Goal: Task Accomplishment & Management: Complete application form

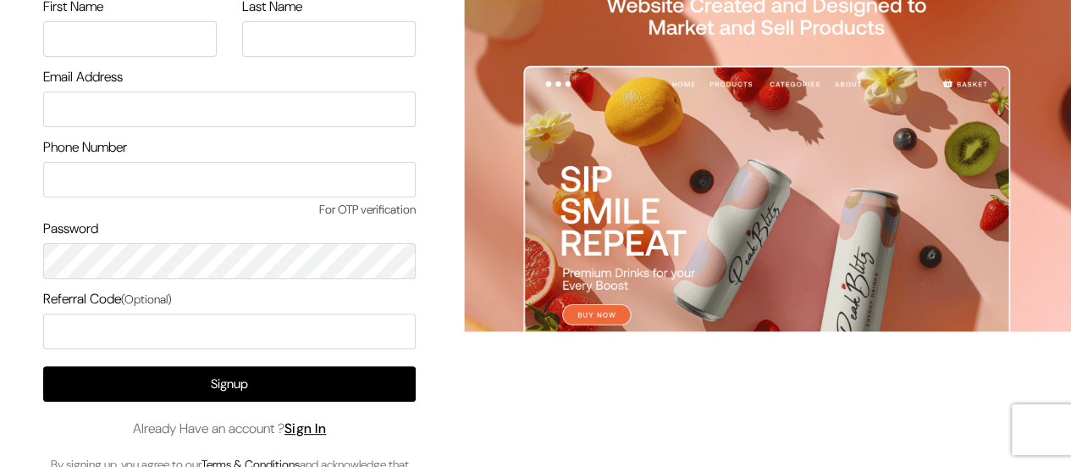
scroll to position [173, 0]
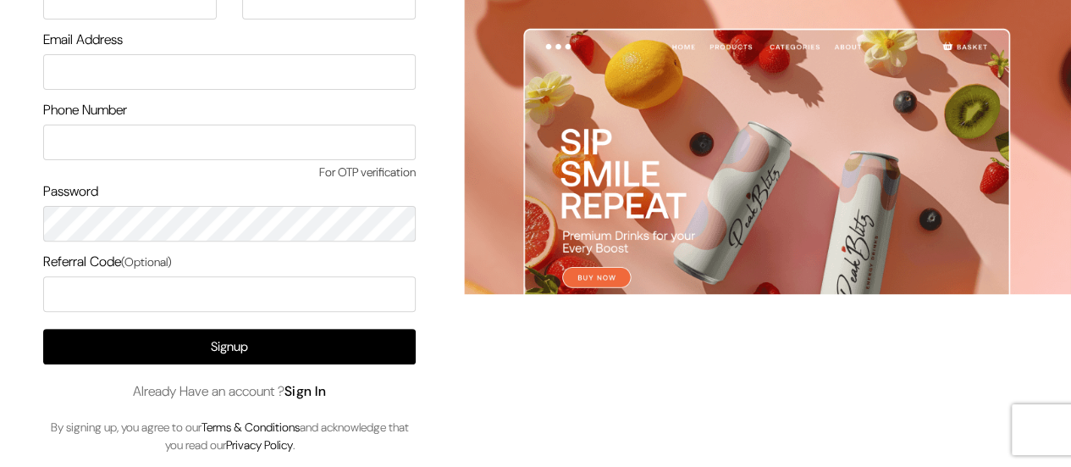
click at [291, 394] on link "Sign In" at bounding box center [305, 391] width 42 height 18
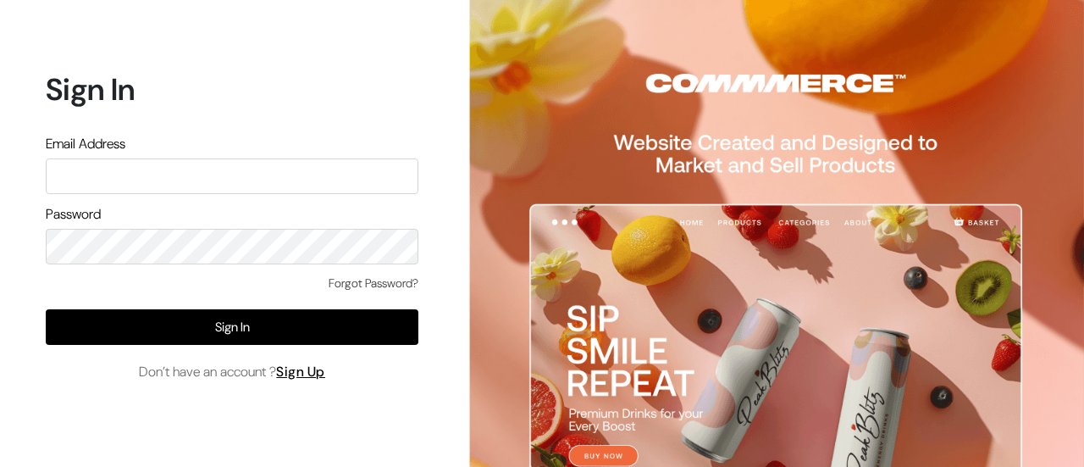
click at [58, 168] on input "text" at bounding box center [232, 176] width 373 height 36
click at [104, 173] on input "text" at bounding box center [232, 176] width 373 height 36
paste input "festecartdesi@gmail.com"
type input "festecartdesi@gmail.com"
click at [269, 265] on form "Sign In Email Address festecartdesi@gmail.com Password Forgot Password? Sign In…" at bounding box center [232, 226] width 373 height 310
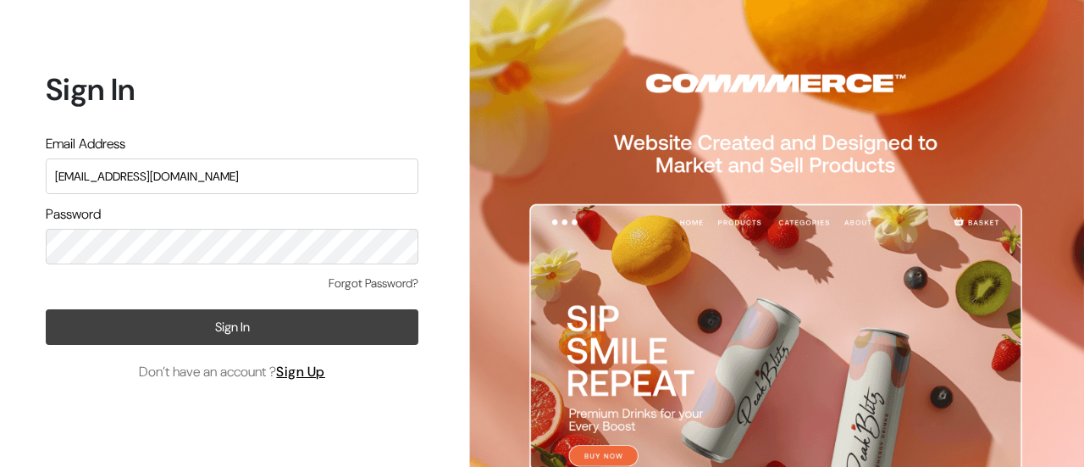
click at [187, 316] on button "Sign In" at bounding box center [232, 327] width 373 height 36
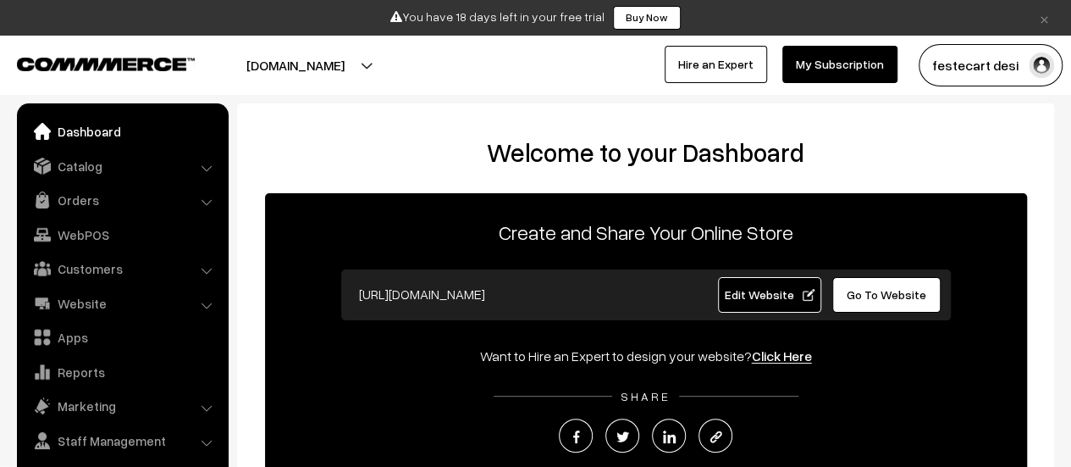
scroll to position [12, 0]
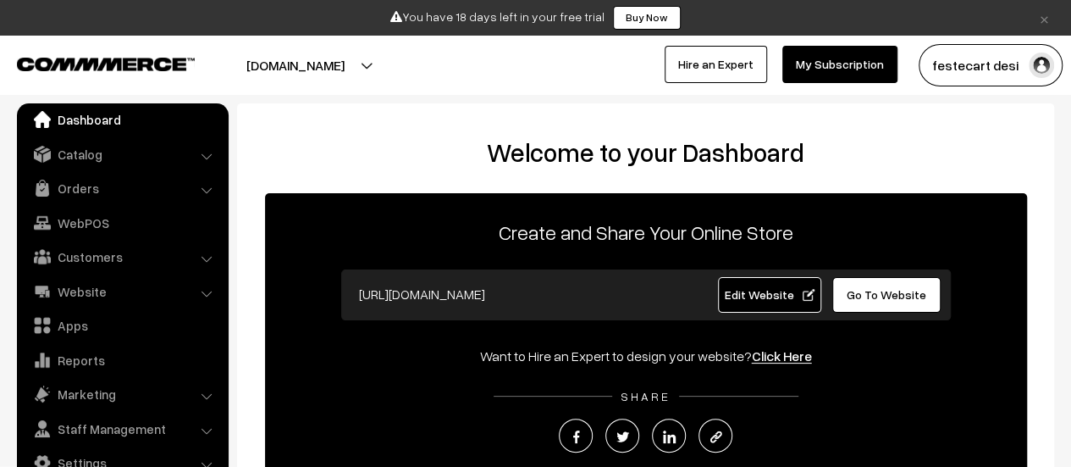
click at [754, 285] on link "Edit Website" at bounding box center [769, 295] width 103 height 36
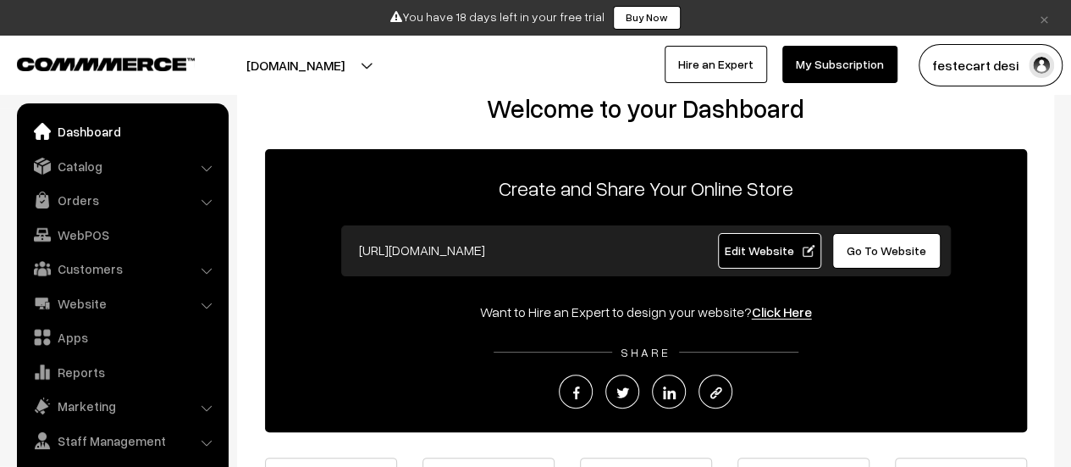
scroll to position [0, 0]
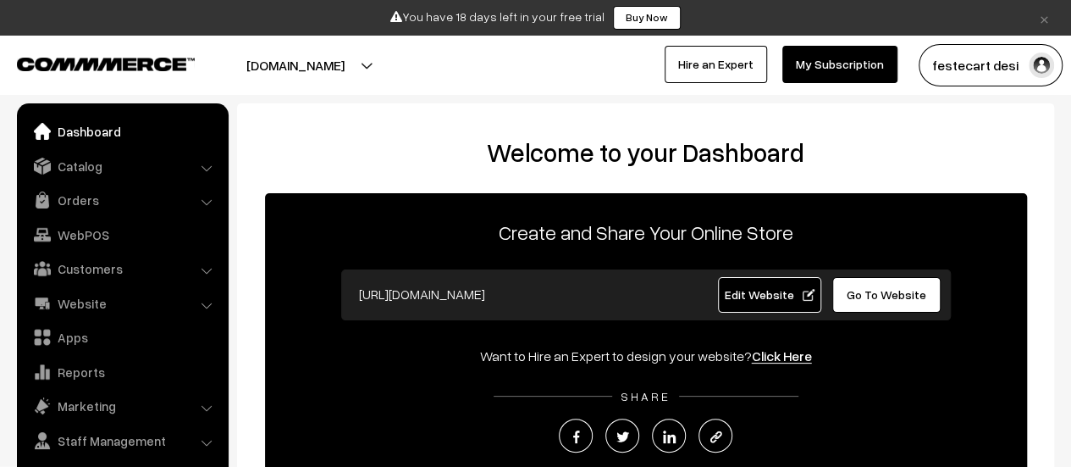
click at [611, 305] on input "https://festecart.com" at bounding box center [518, 294] width 334 height 34
click at [569, 304] on input "https://festecart.com" at bounding box center [518, 294] width 334 height 34
click at [742, 298] on span "Edit Website" at bounding box center [769, 294] width 91 height 14
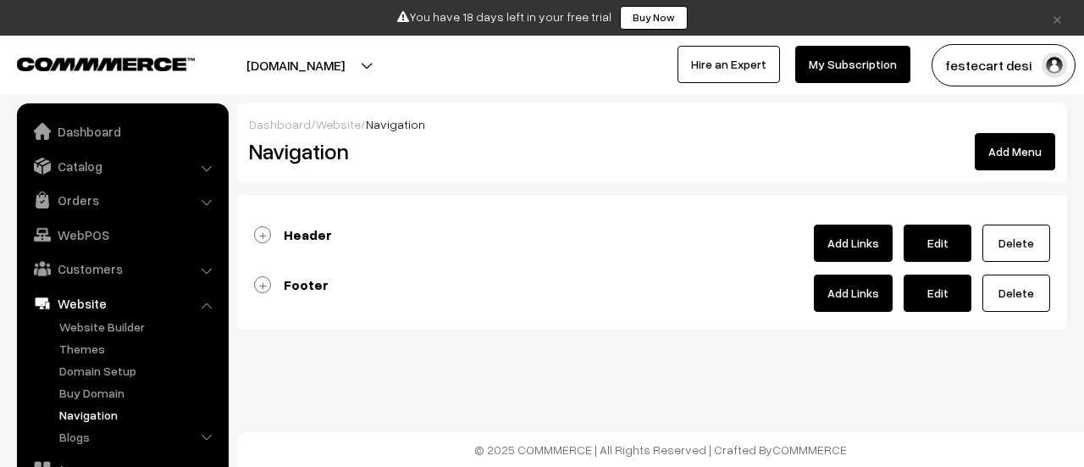
scroll to position [144, 0]
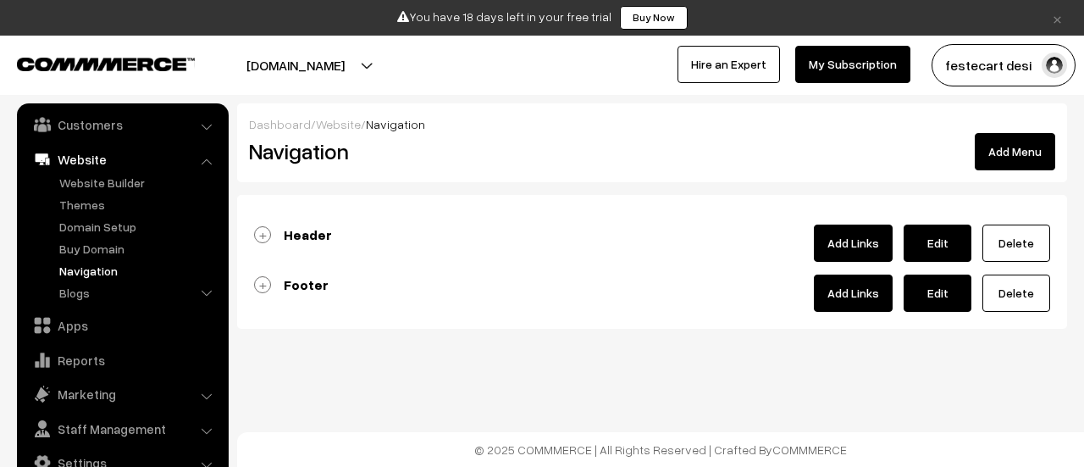
click at [953, 253] on link "Edit" at bounding box center [937, 242] width 68 height 37
type input "Header"
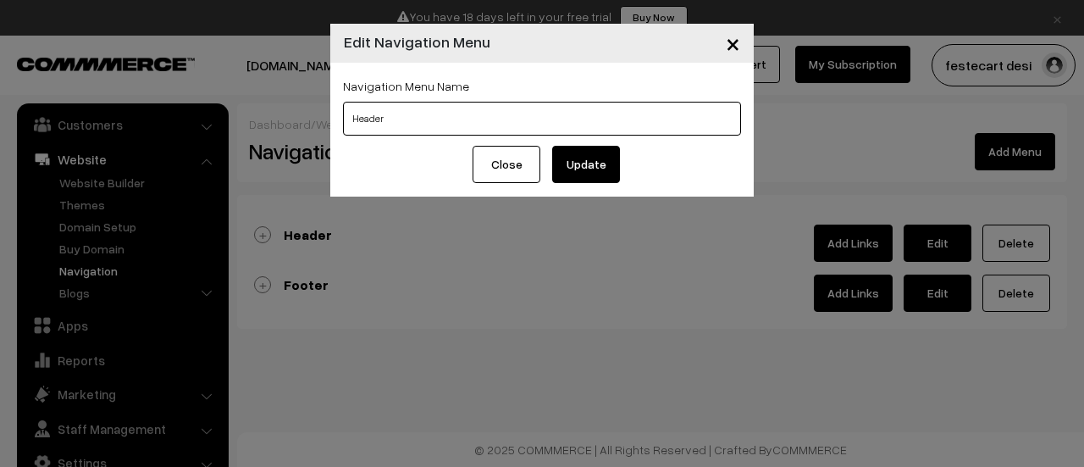
click at [389, 116] on input "Header" at bounding box center [542, 119] width 398 height 34
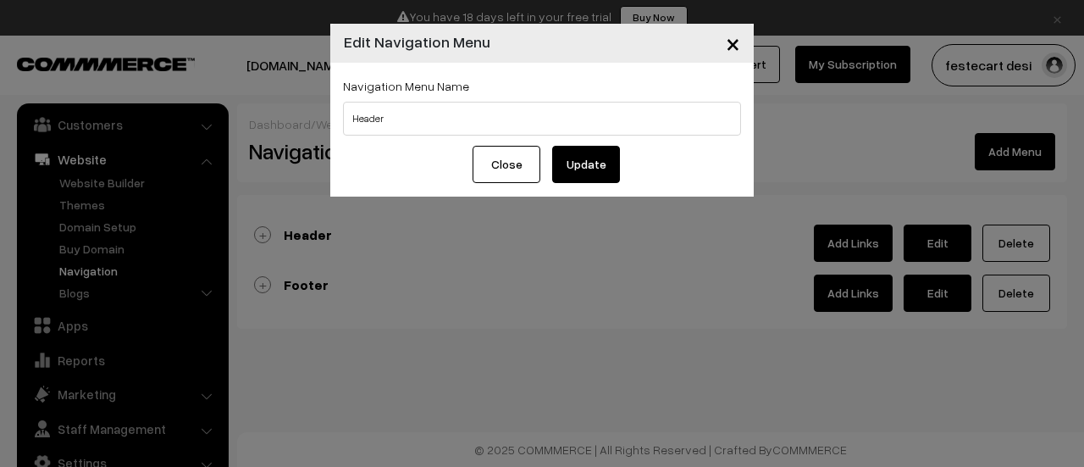
click at [732, 50] on span "×" at bounding box center [733, 42] width 14 height 31
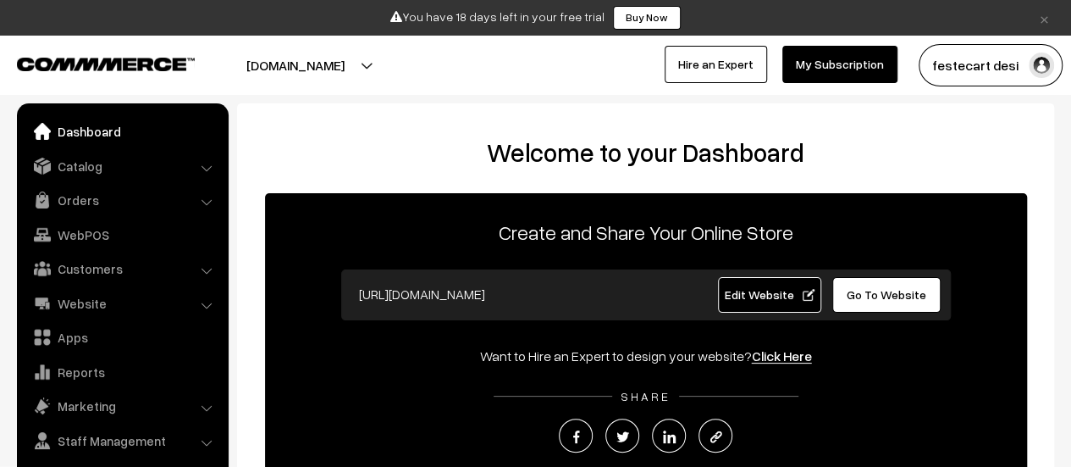
scroll to position [12, 0]
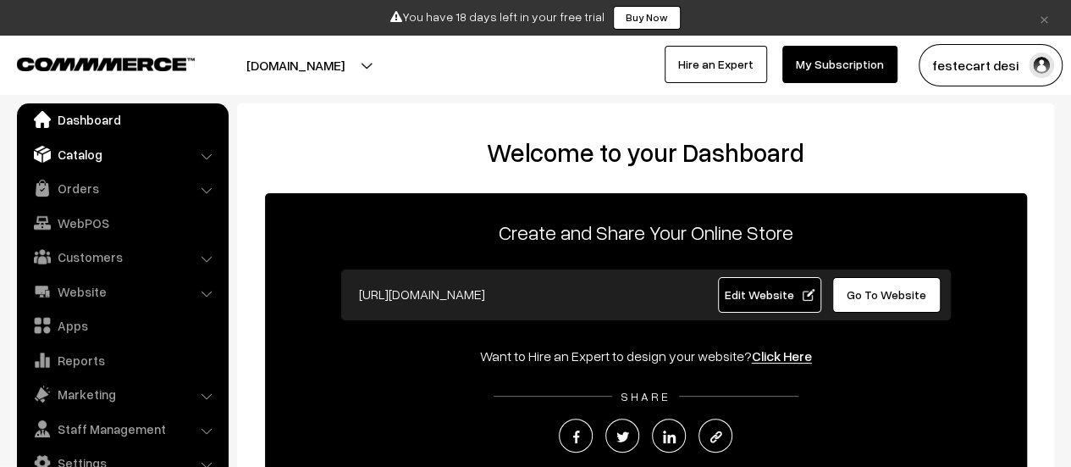
click at [203, 145] on link "Catalog" at bounding box center [122, 154] width 202 height 30
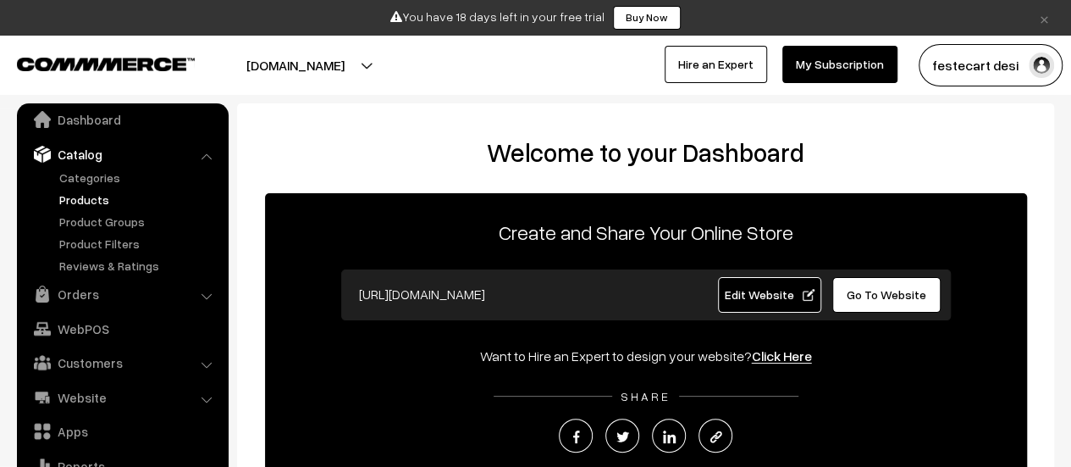
click at [83, 196] on link "Products" at bounding box center [139, 200] width 168 height 18
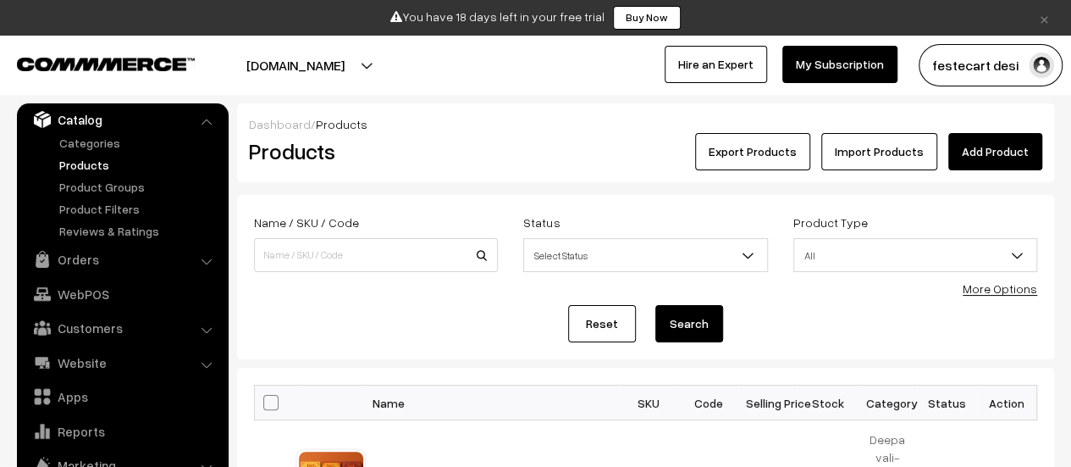
click at [1007, 148] on link "Add Product" at bounding box center [995, 151] width 94 height 37
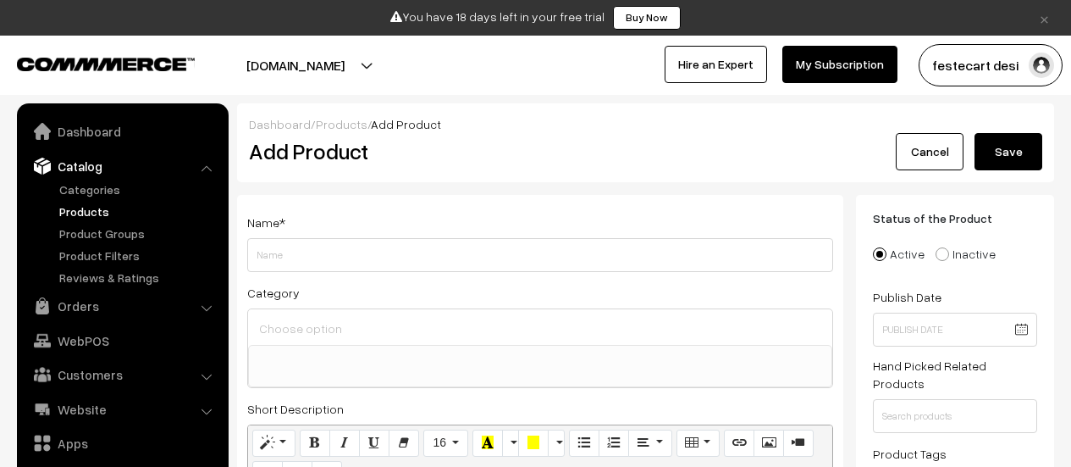
select select
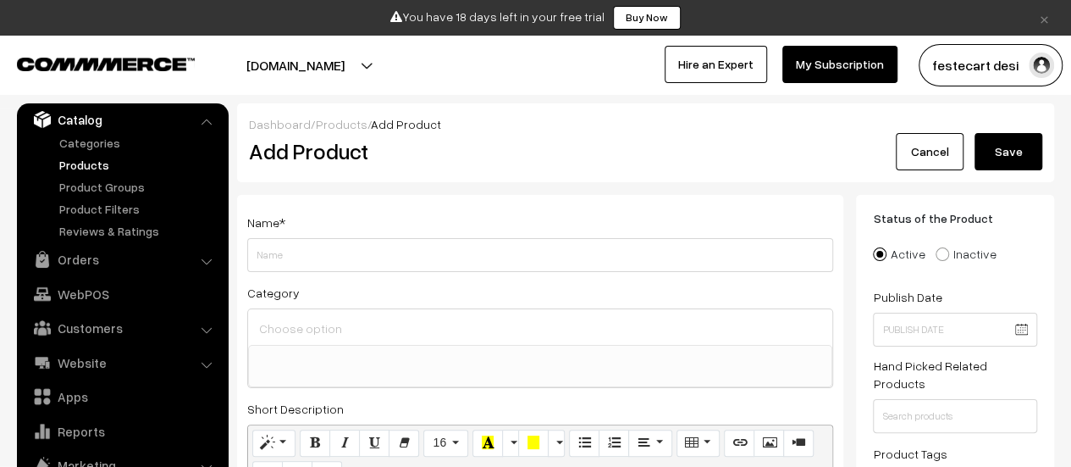
click at [420, 259] on input "Weight" at bounding box center [540, 255] width 586 height 34
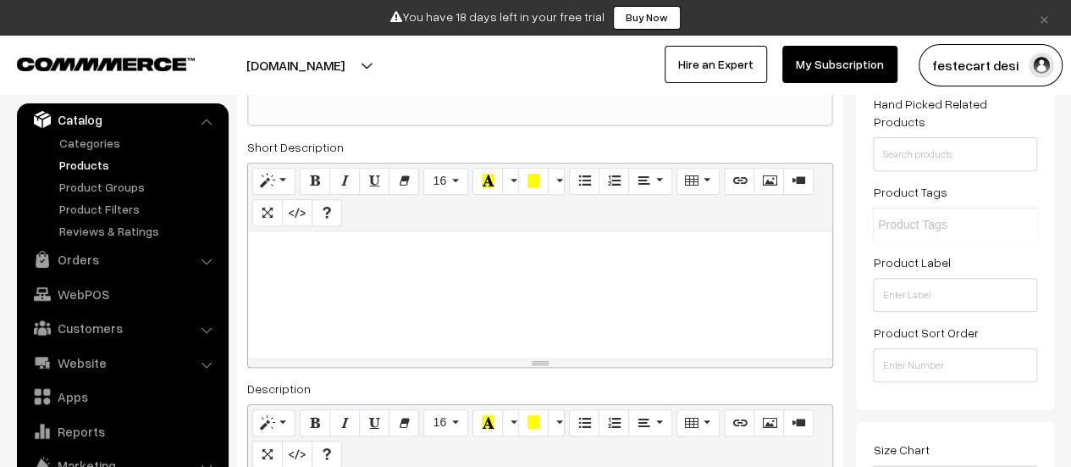
scroll to position [0, 0]
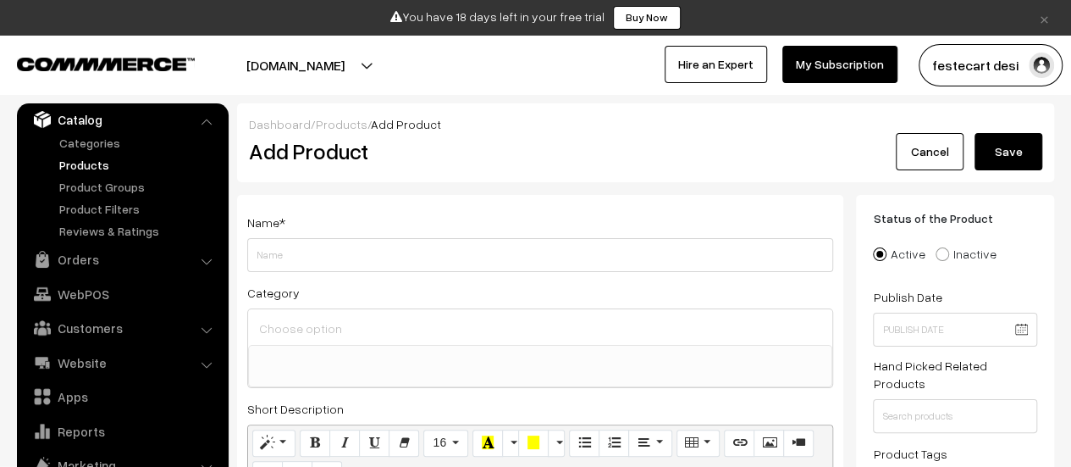
click at [372, 262] on input "Weight" at bounding box center [540, 255] width 586 height 34
type input "Crackers"
click at [388, 329] on input at bounding box center [540, 328] width 571 height 25
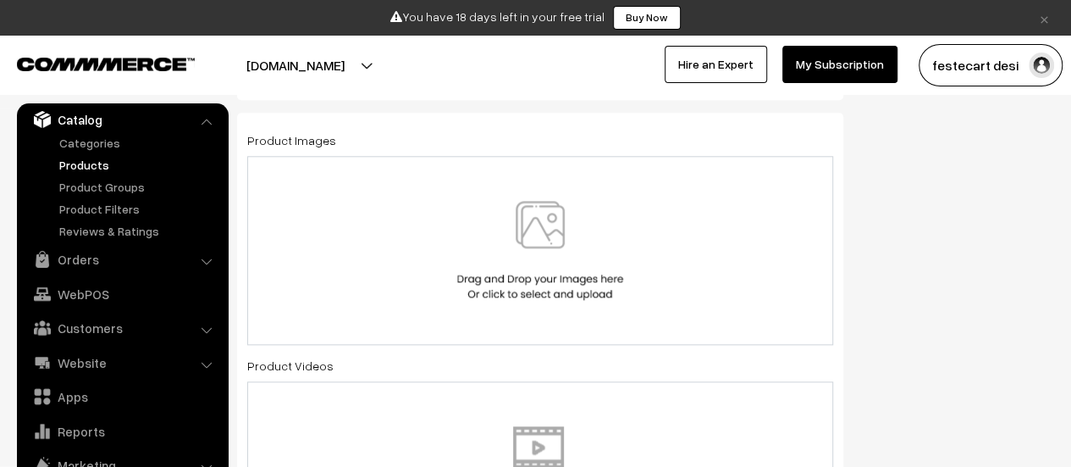
scroll to position [881, 0]
click at [535, 243] on img at bounding box center [540, 251] width 174 height 99
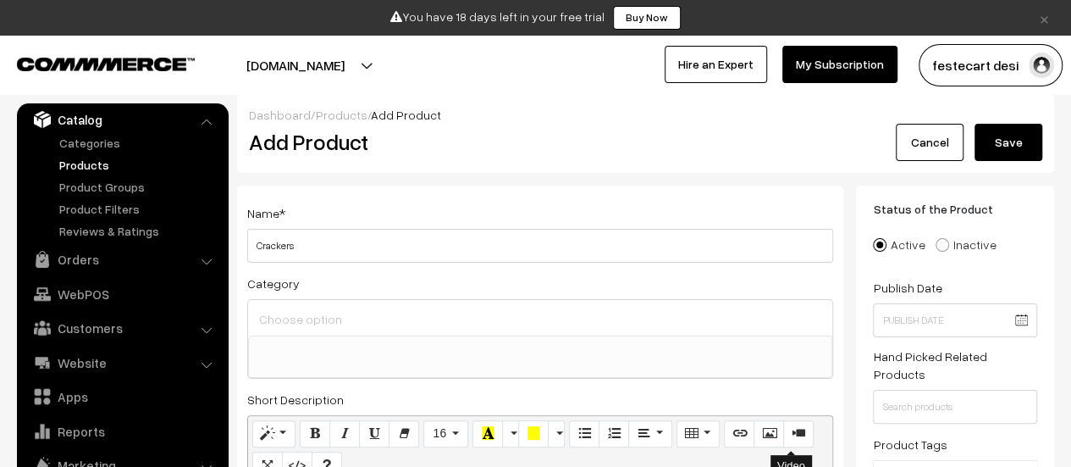
scroll to position [5, 0]
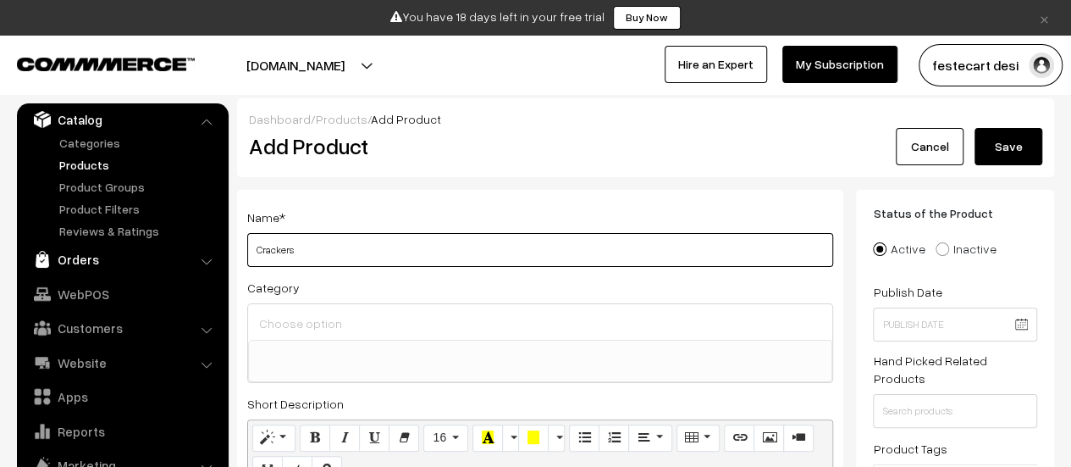
drag, startPoint x: 336, startPoint y: 250, endPoint x: 159, endPoint y: 263, distance: 177.5
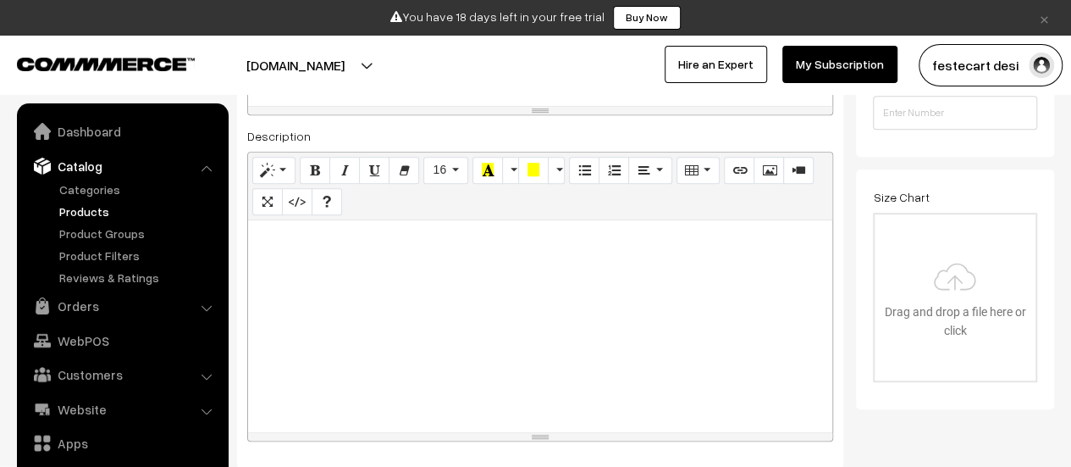
scroll to position [513, 0]
click at [1001, 338] on input "file" at bounding box center [955, 298] width 161 height 166
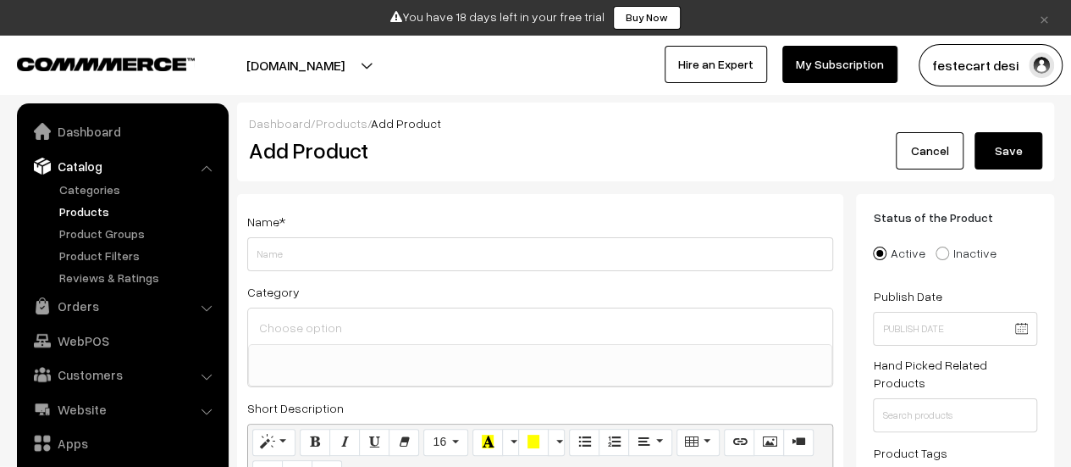
scroll to position [0, 0]
click at [323, 329] on input at bounding box center [540, 328] width 571 height 25
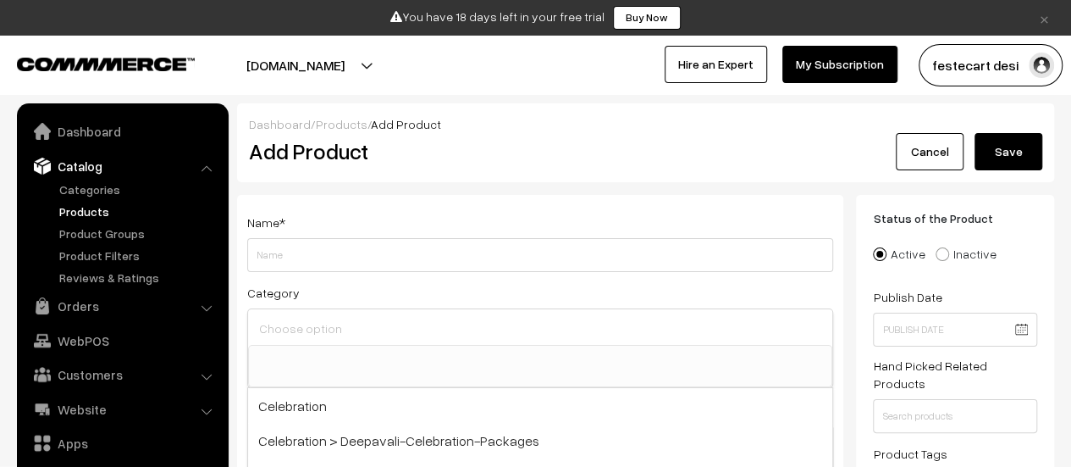
click at [393, 215] on div "Name *" at bounding box center [540, 242] width 586 height 60
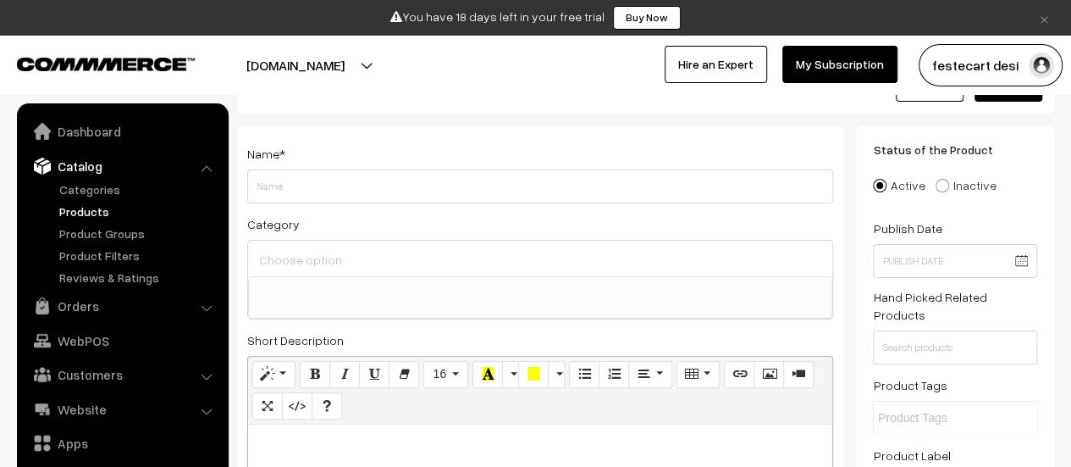
scroll to position [67, 0]
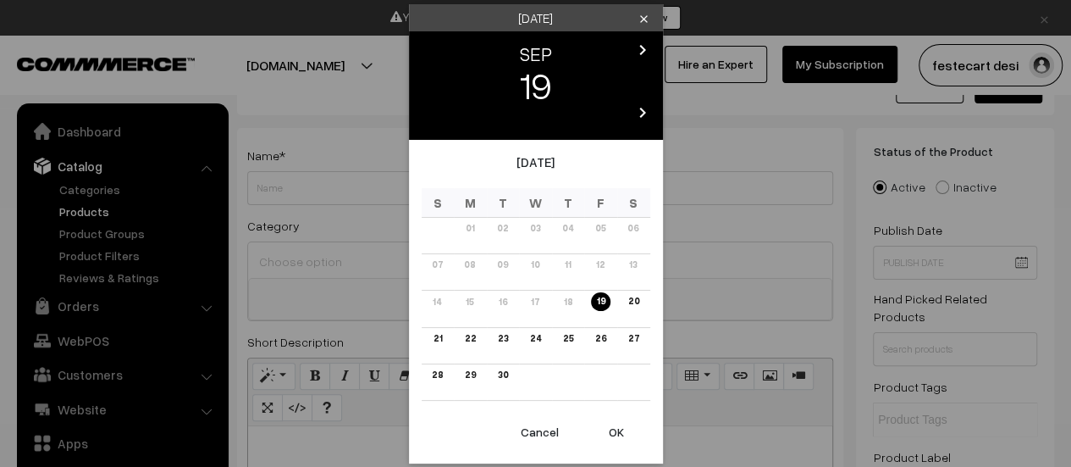
click at [796, 245] on div "Friday clear chevron_left SEP chevron_right 19 chevron_left 2025 chevron_right …" at bounding box center [535, 233] width 1071 height 467
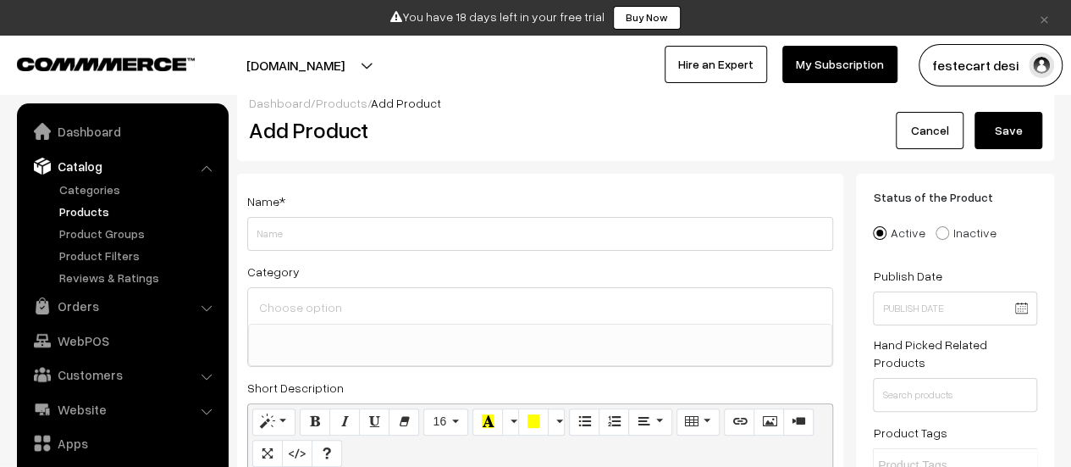
scroll to position [0, 0]
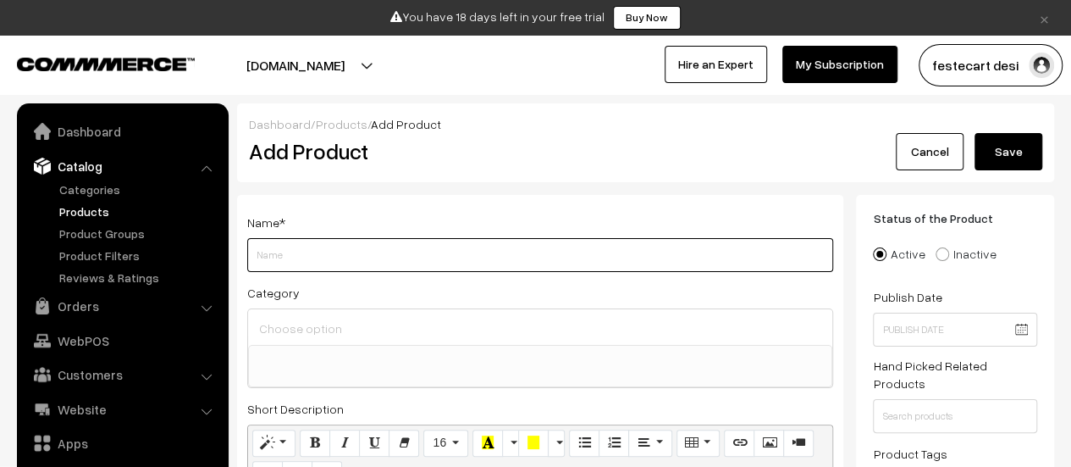
click at [474, 252] on input "Weight" at bounding box center [540, 255] width 586 height 34
click at [478, 252] on input "Weight" at bounding box center [540, 255] width 586 height 34
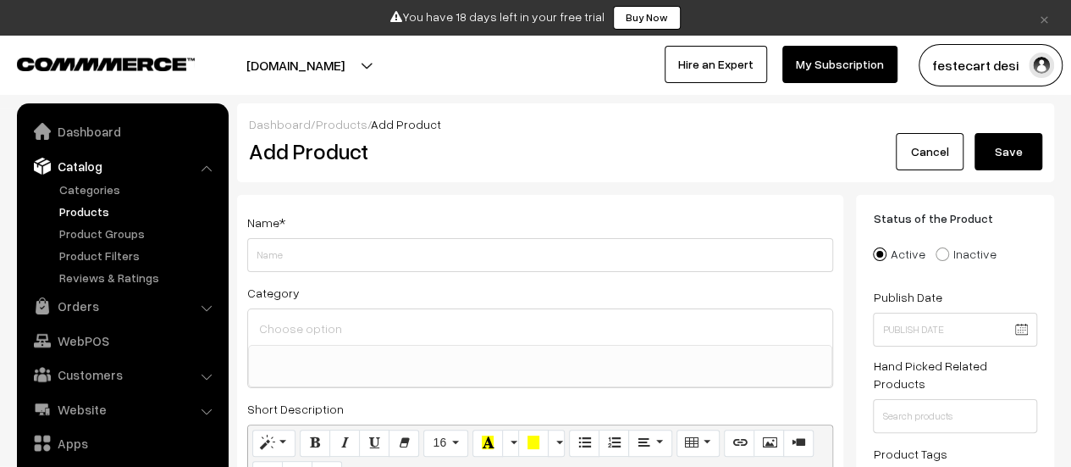
click at [405, 314] on div at bounding box center [540, 327] width 584 height 36
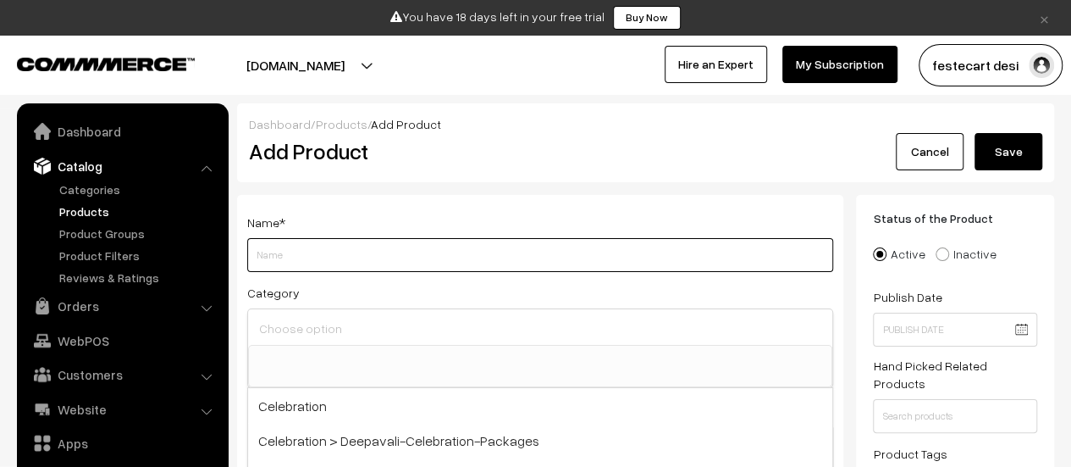
click at [437, 245] on input "Weight" at bounding box center [540, 255] width 586 height 34
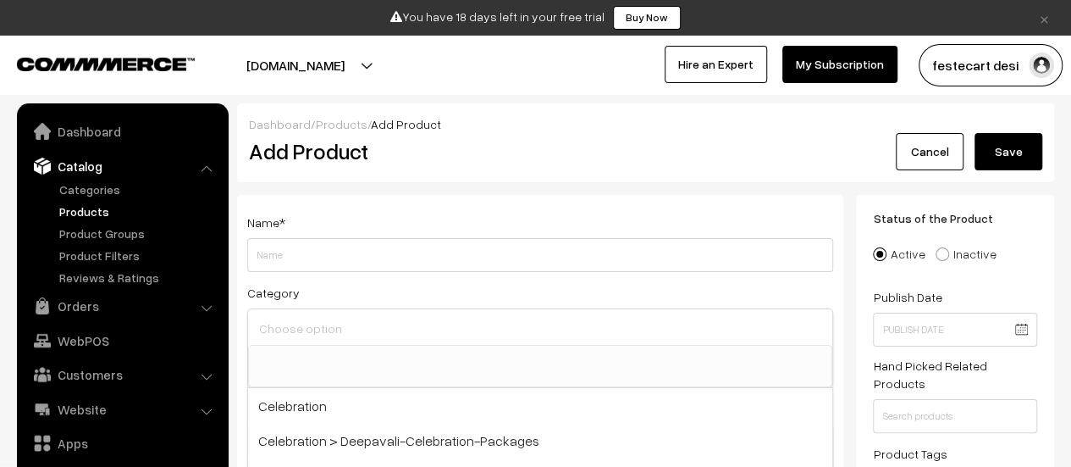
click at [330, 340] on input at bounding box center [540, 328] width 571 height 25
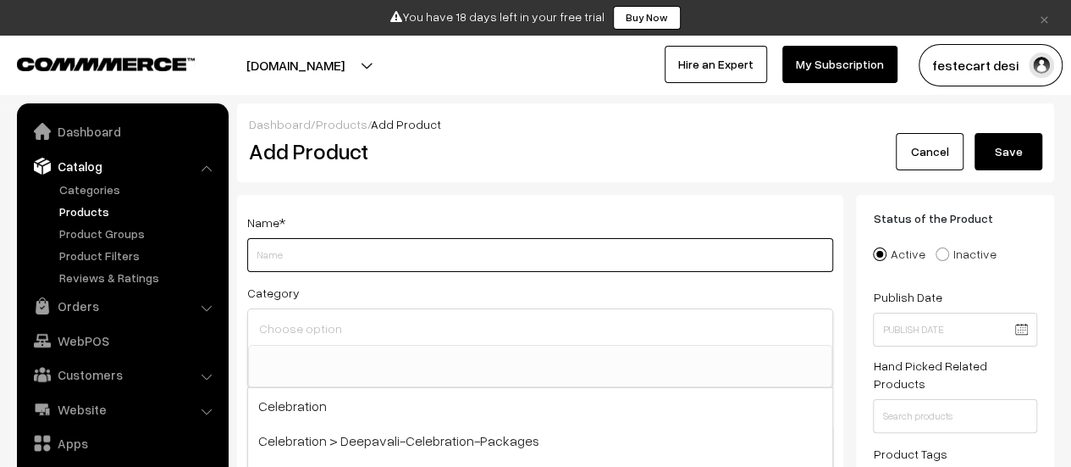
click at [373, 248] on input "Weight" at bounding box center [540, 255] width 586 height 34
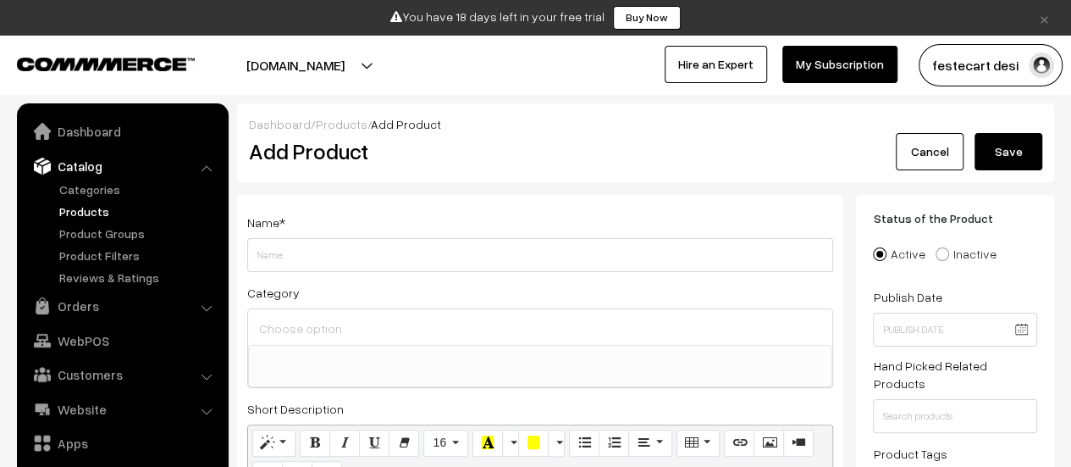
click at [335, 334] on input at bounding box center [540, 328] width 571 height 25
